Goal: Find specific page/section

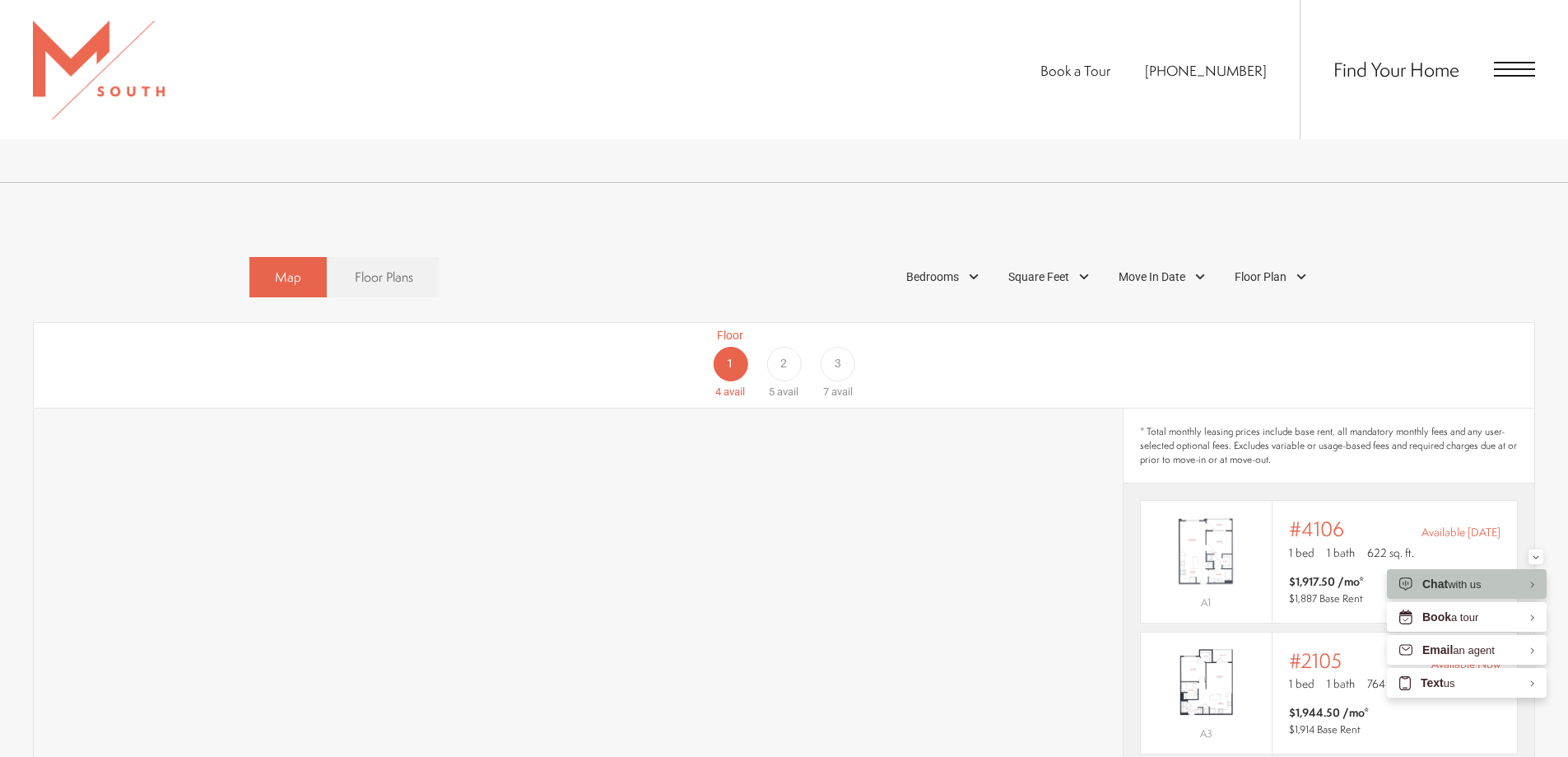
scroll to position [983, 0]
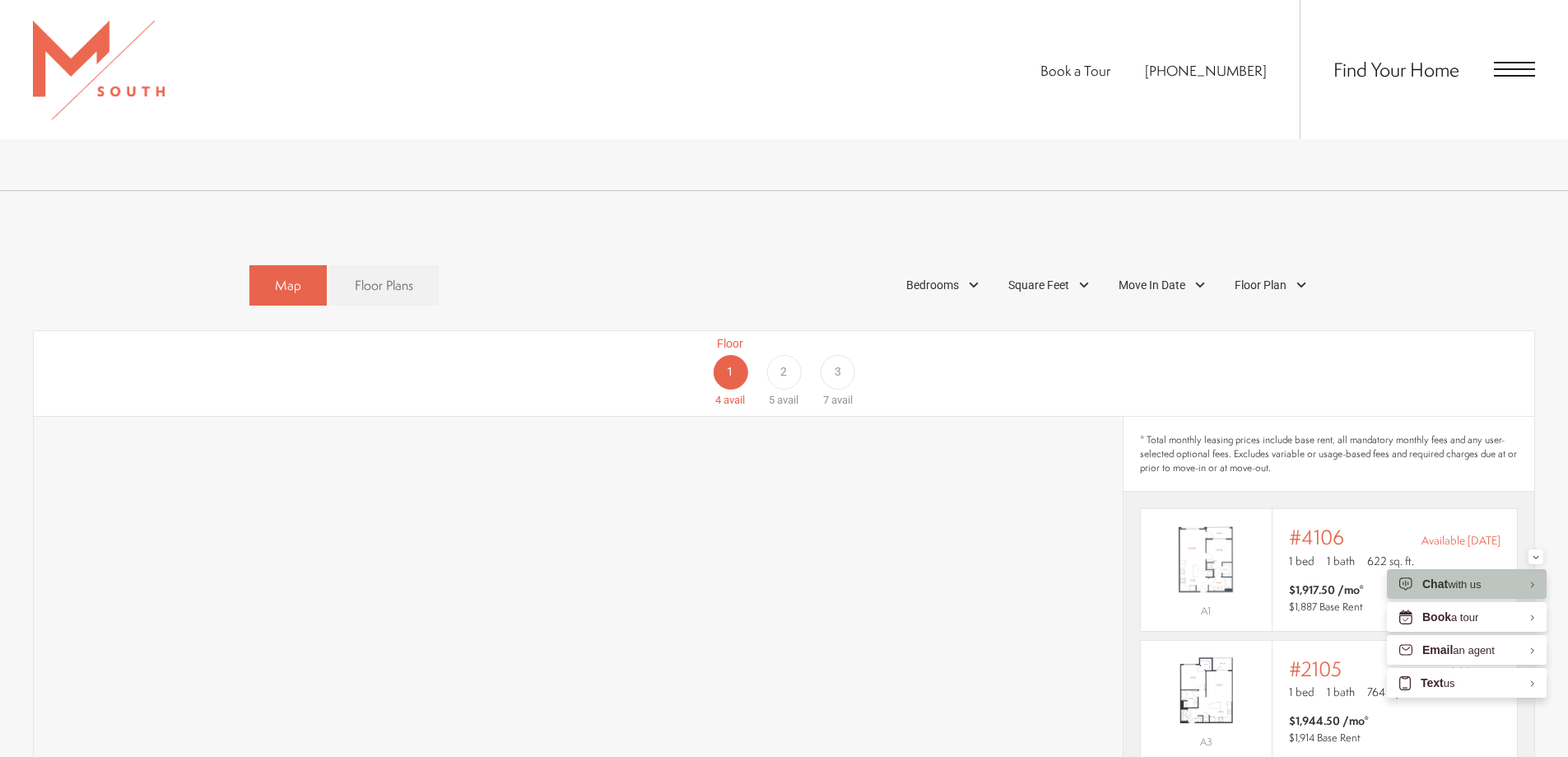
click at [837, 363] on span "3" at bounding box center [838, 371] width 7 height 17
click at [793, 355] on div "2" at bounding box center [784, 373] width 35 height 35
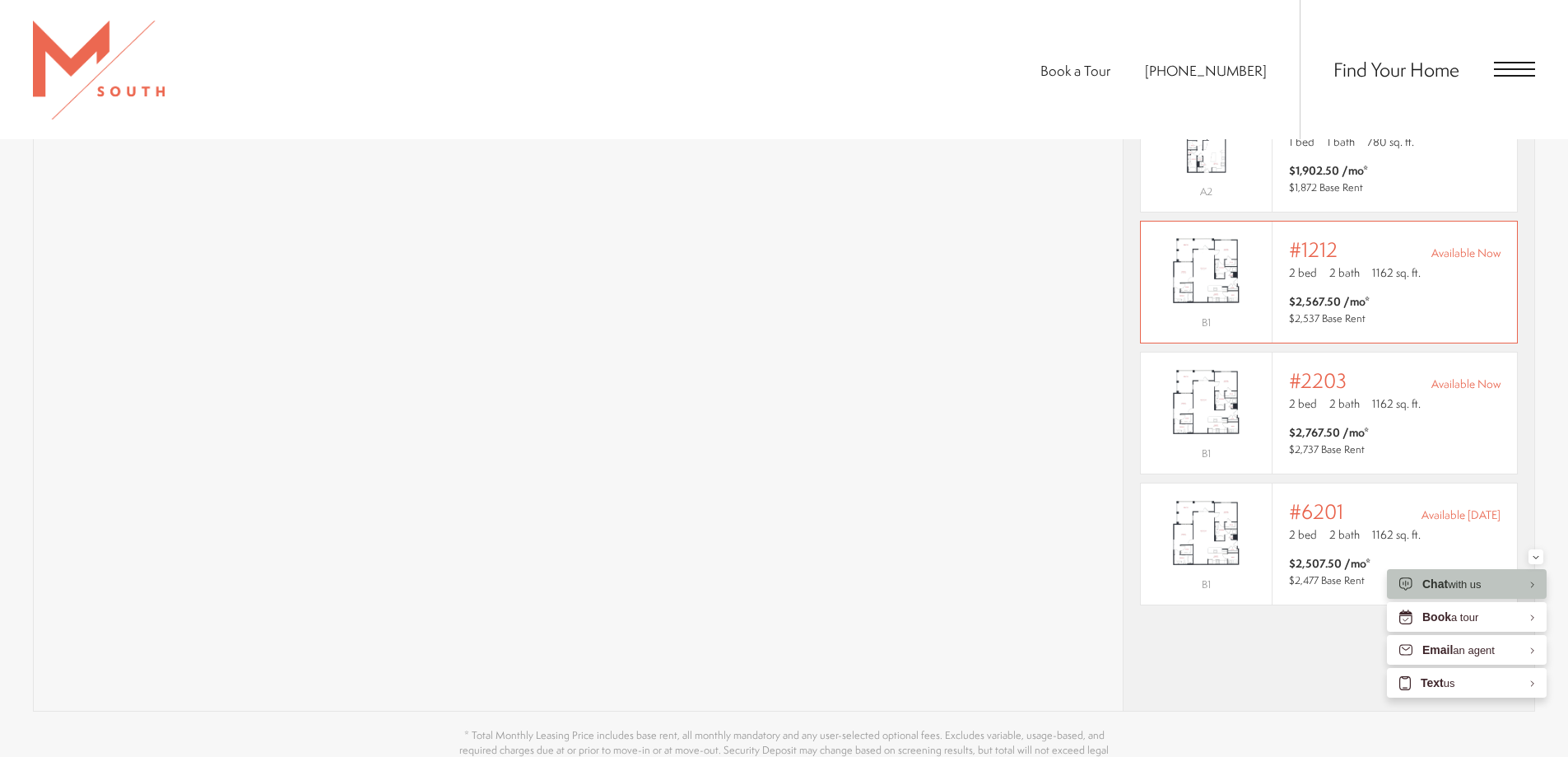
scroll to position [1642, 0]
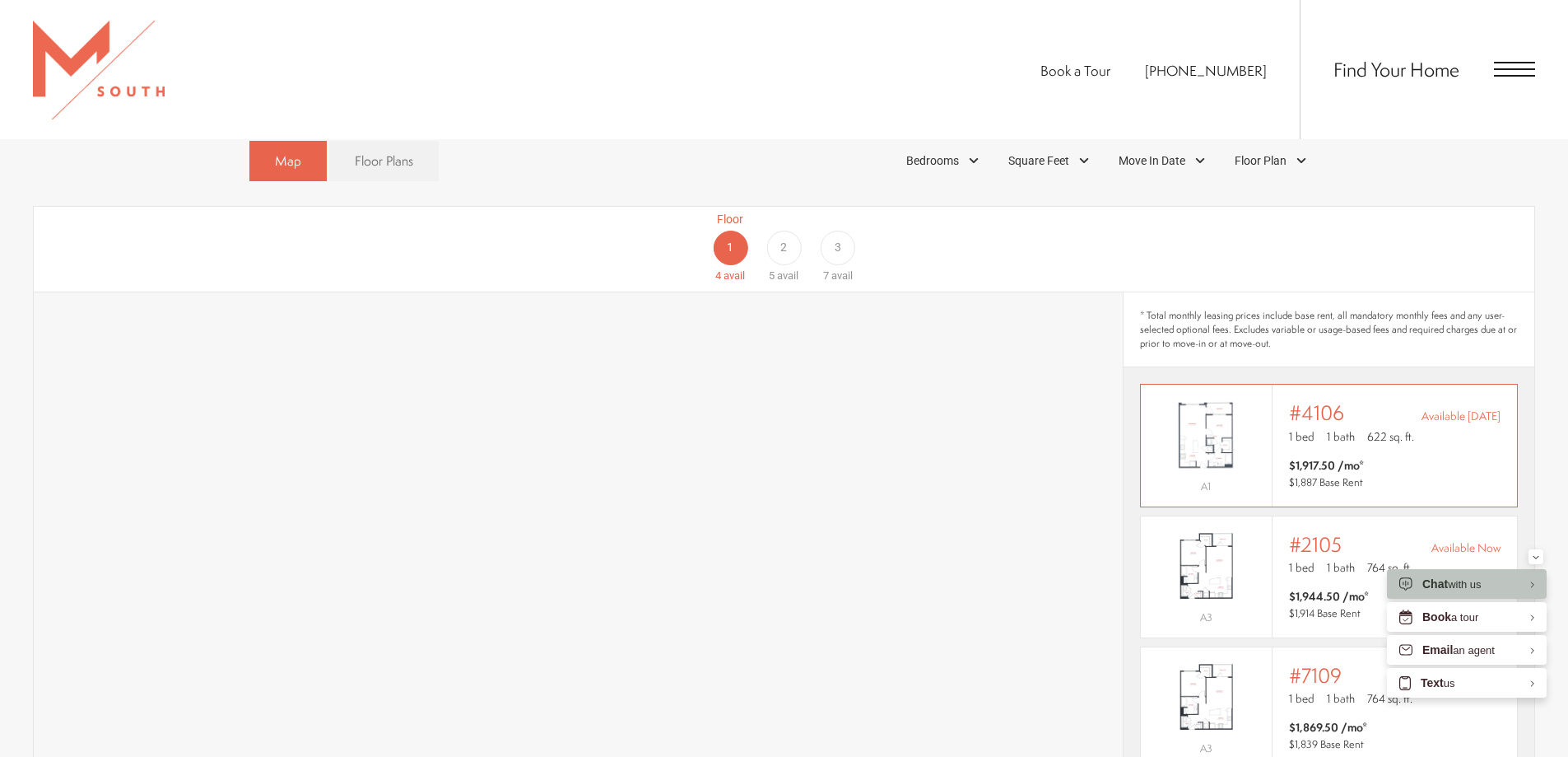
scroll to position [823, 0]
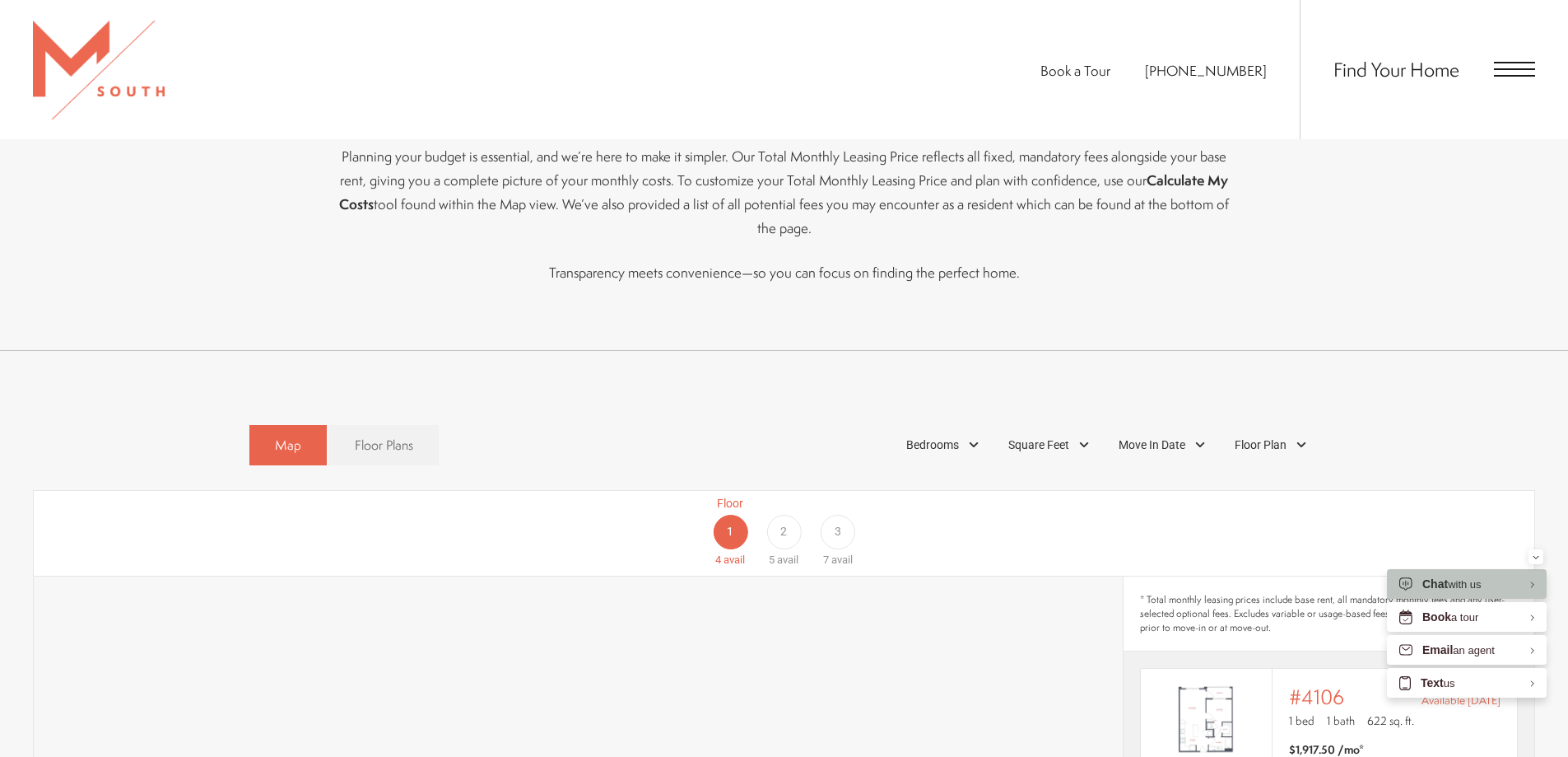
click at [865, 501] on div "Floor 1 4 avail Floor 2 5 avail Floor 3 7 avail" at bounding box center [1454, 531] width 1500 height 73
click at [848, 515] on div "3" at bounding box center [838, 532] width 35 height 35
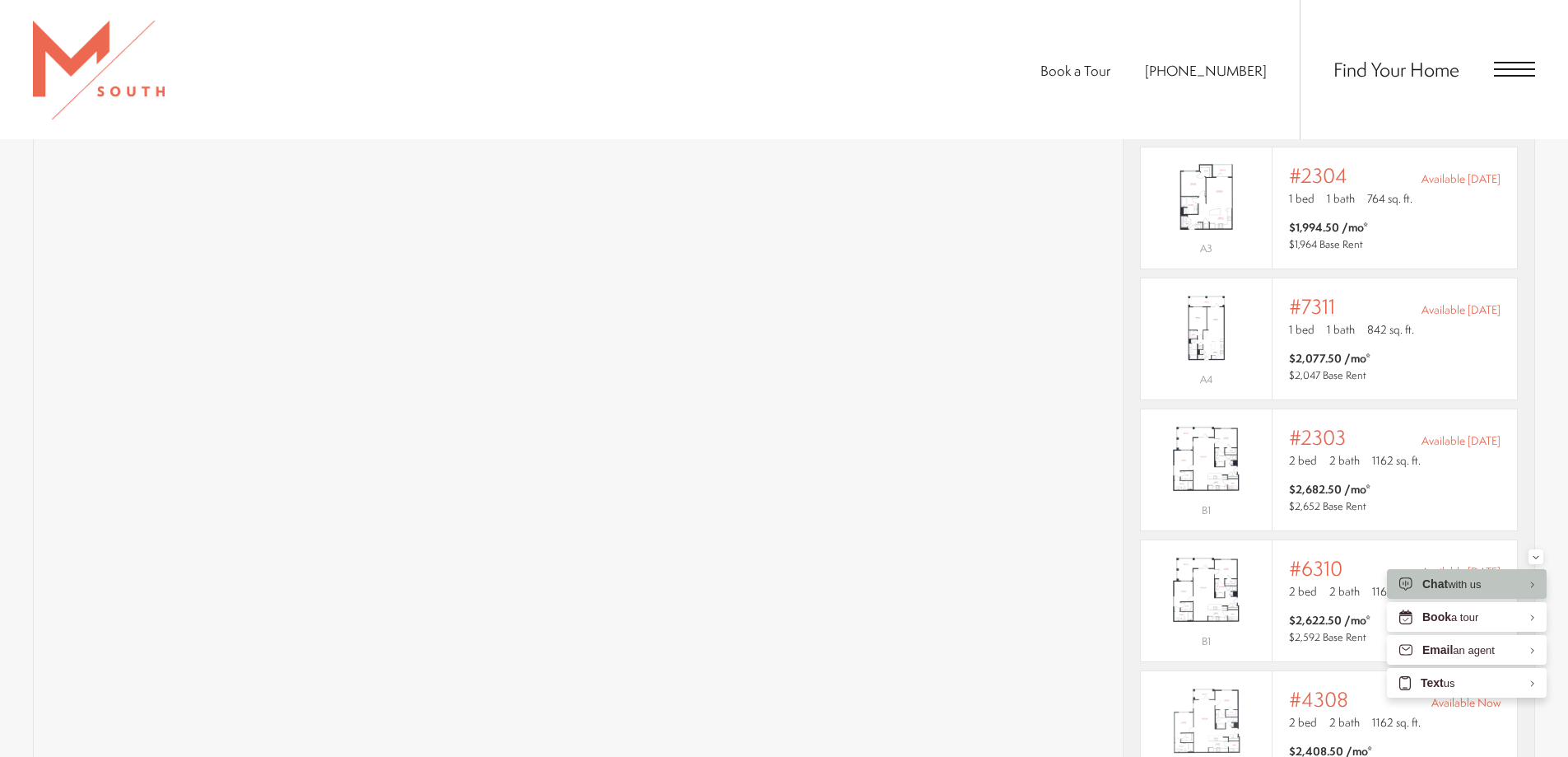
scroll to position [1565, 0]
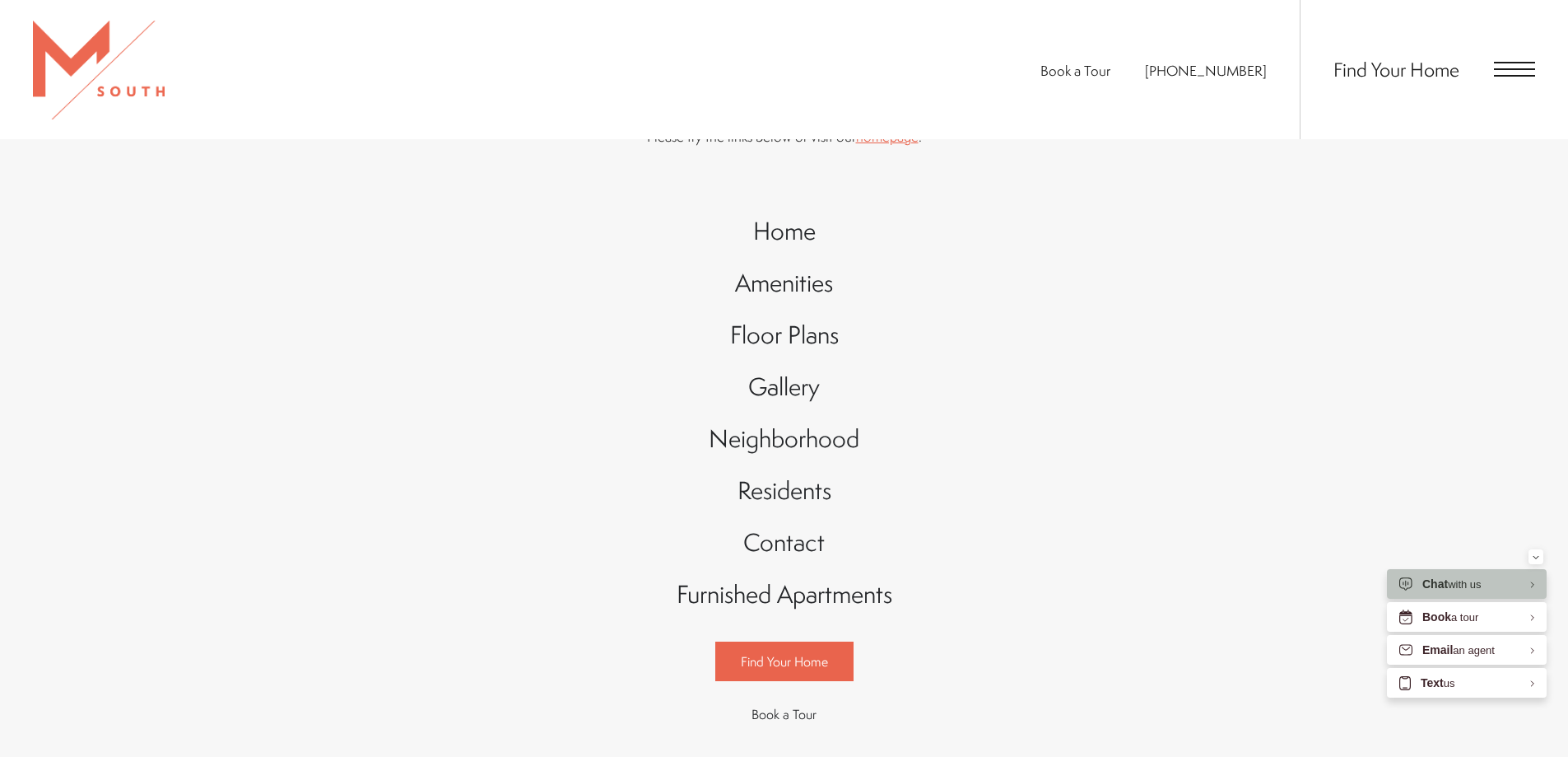
scroll to position [247, 0]
